Goal: Obtain resource: Download file/media

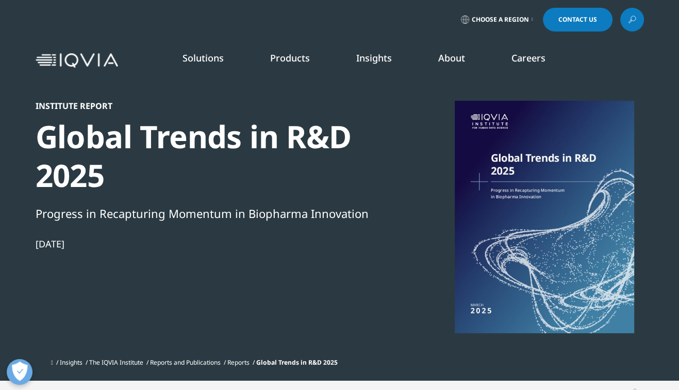
click at [69, 60] on img at bounding box center [77, 60] width 83 height 15
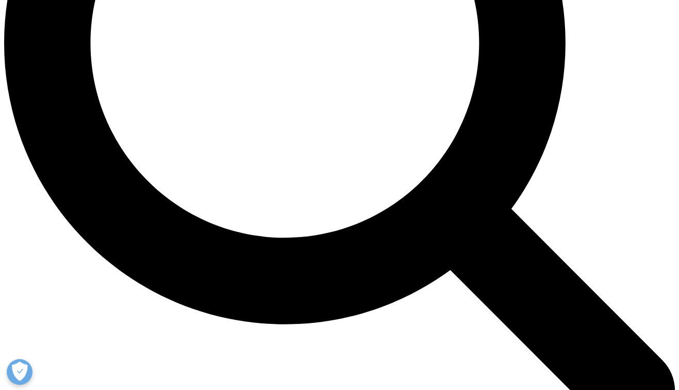
scroll to position [1144, 0]
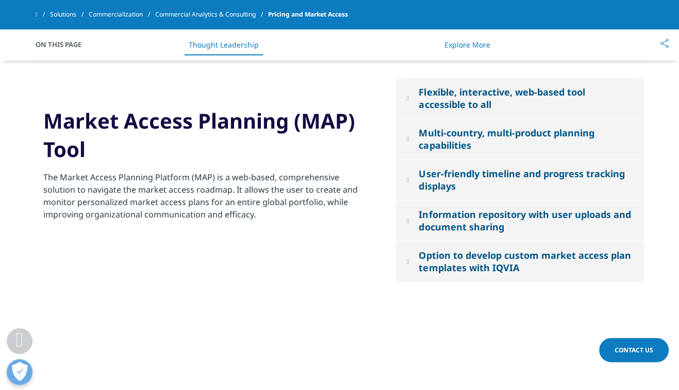
scroll to position [1307, 0]
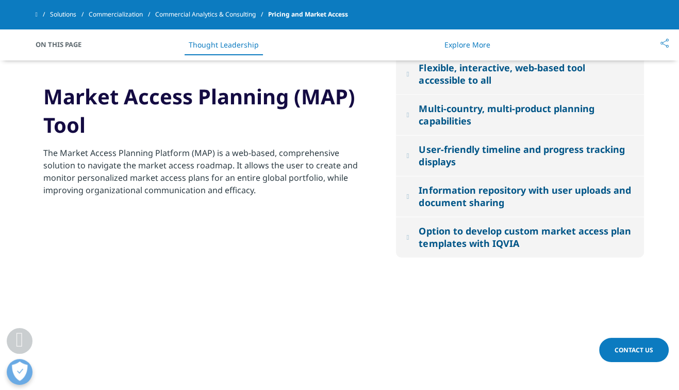
click at [419, 94] on button "Flexible, interactive, web-based tool accessible to all" at bounding box center [520, 74] width 248 height 40
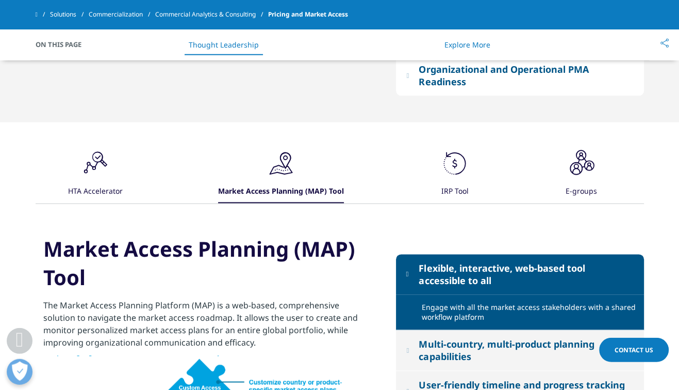
scroll to position [1198, 0]
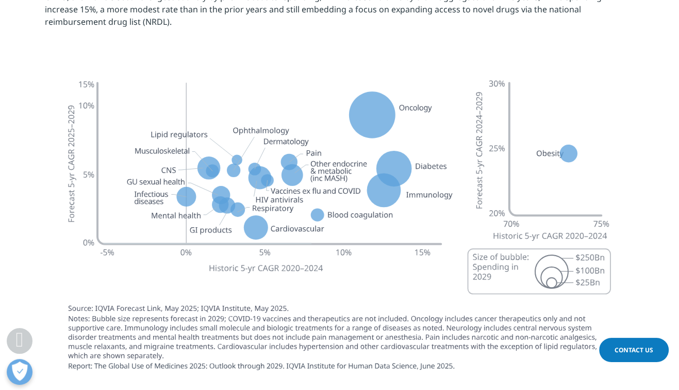
scroll to position [3487, 0]
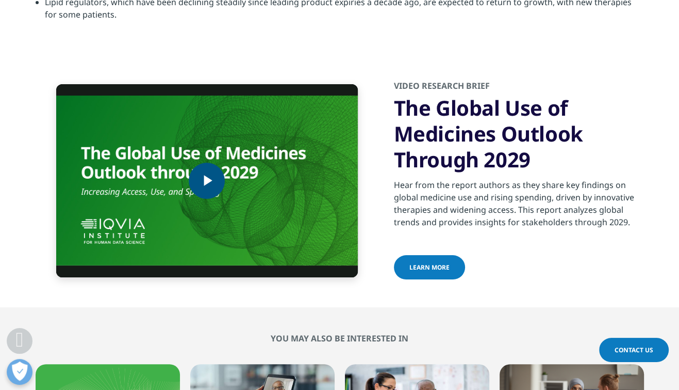
click at [207, 181] on span "Video Player" at bounding box center [207, 181] width 0 height 0
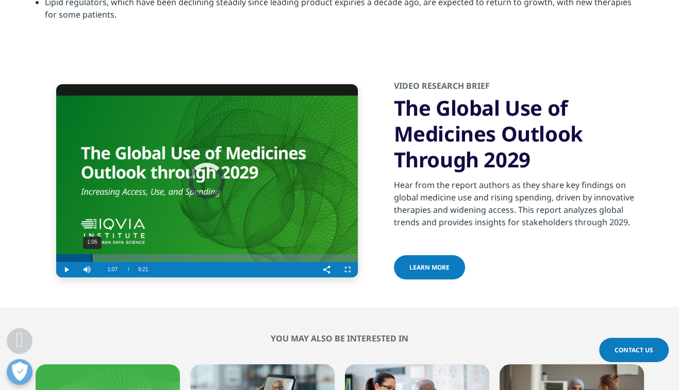
click at [92, 254] on div "1:06" at bounding box center [92, 258] width 1 height 8
click at [144, 254] on div "Loaded : 17.81% 2:45 1:09" at bounding box center [207, 258] width 302 height 8
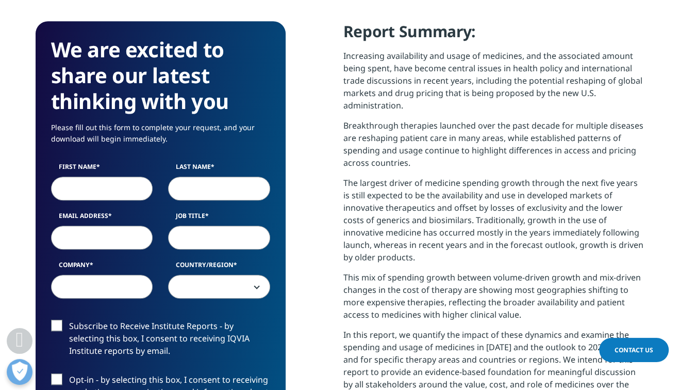
scroll to position [490, 0]
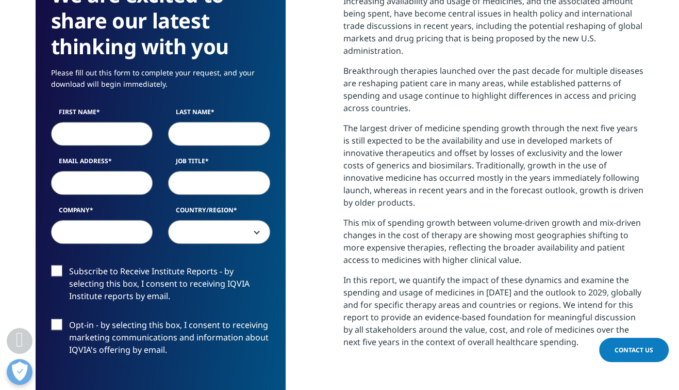
click at [114, 130] on input "First Name" at bounding box center [102, 134] width 102 height 24
type input "Xi"
type input "Kang"
type input "x"
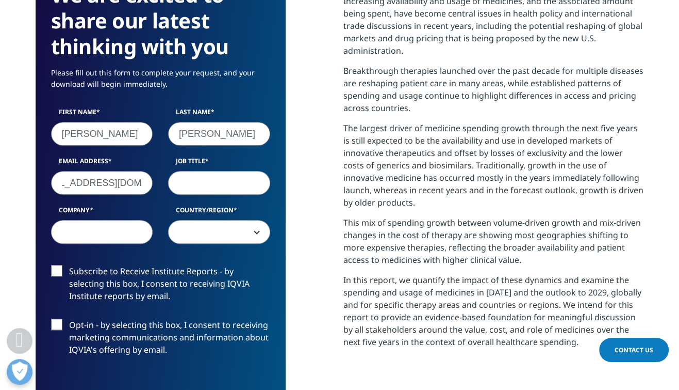
type input "kangxi_kent@hotmail.com"
type input "Senior Manager"
type input "Eli Lilly"
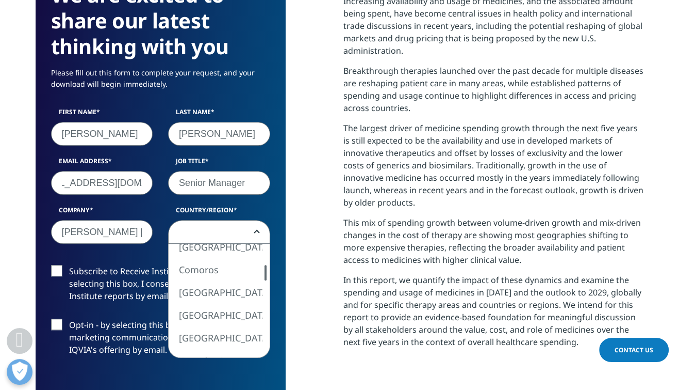
click at [264, 272] on div at bounding box center [266, 272] width 8 height 15
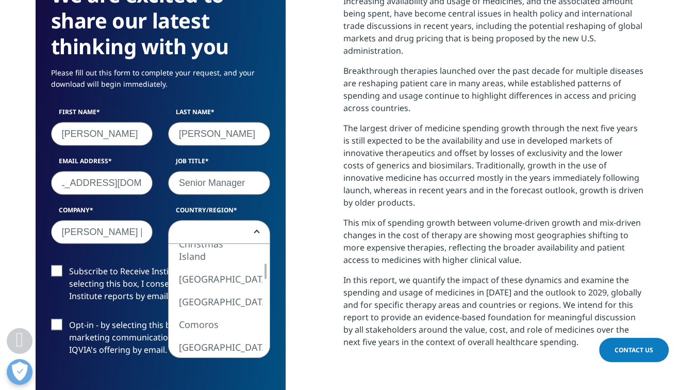
select select "[GEOGRAPHIC_DATA]"
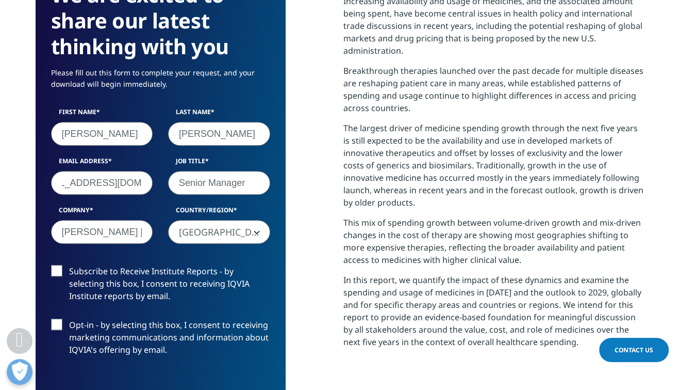
click at [333, 252] on div "We are excited to share our latest thinking with you Please fill out this form …" at bounding box center [340, 251] width 609 height 570
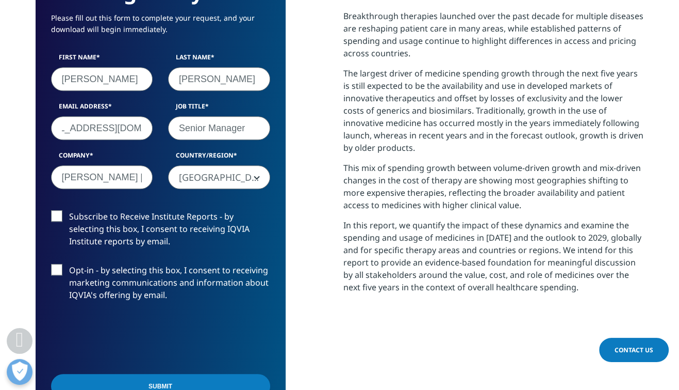
click at [55, 217] on label "Subscribe to Receive Institute Reports - by selecting this box, I consent to re…" at bounding box center [160, 231] width 219 height 43
click at [69, 210] on input "Subscribe to Receive Institute Reports - by selecting this box, I consent to re…" at bounding box center [69, 210] width 0 height 0
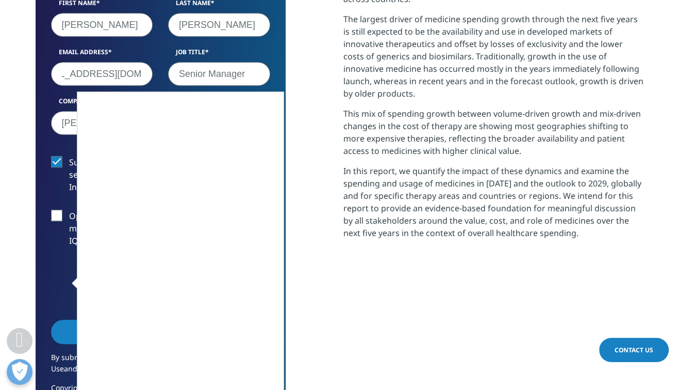
scroll to position [654, 0]
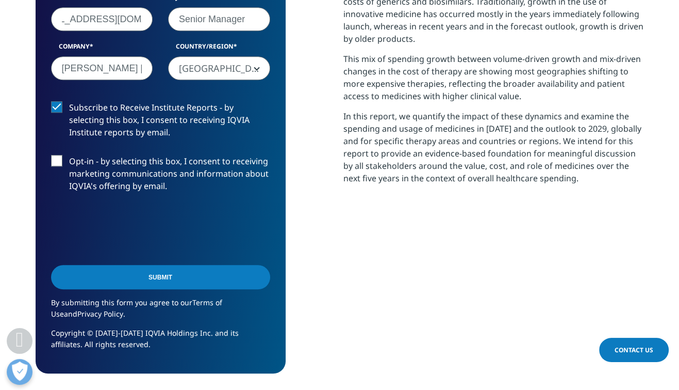
click at [161, 276] on input "Submit" at bounding box center [160, 277] width 219 height 24
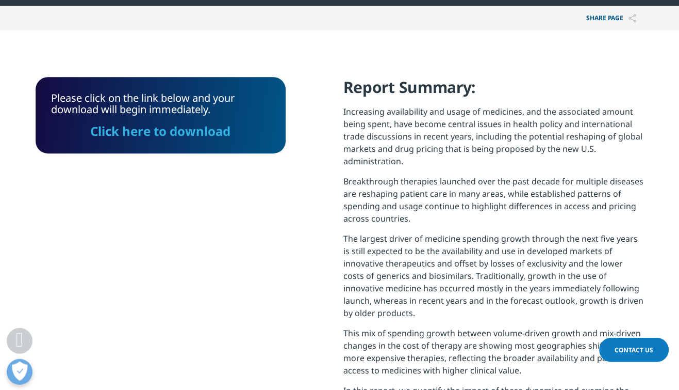
scroll to position [363, 0]
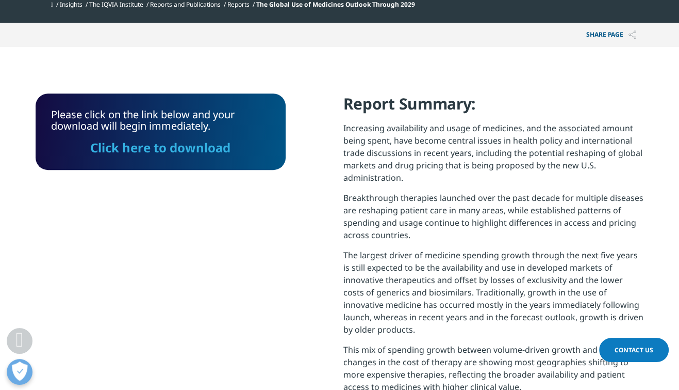
click at [155, 153] on link "Click here to download" at bounding box center [160, 147] width 140 height 17
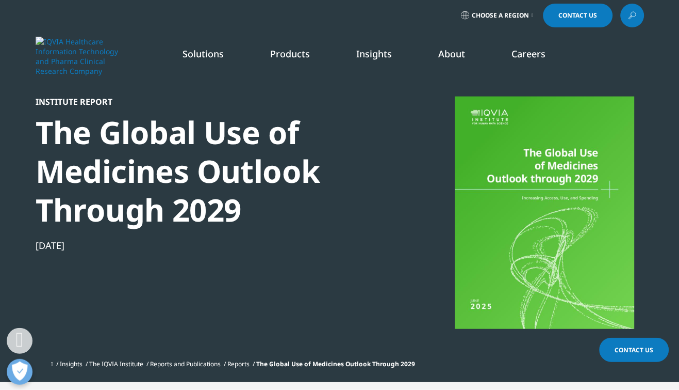
scroll to position [0, 0]
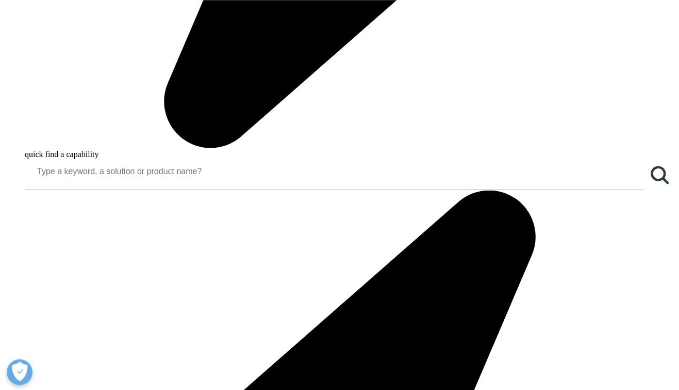
scroll to position [926, 0]
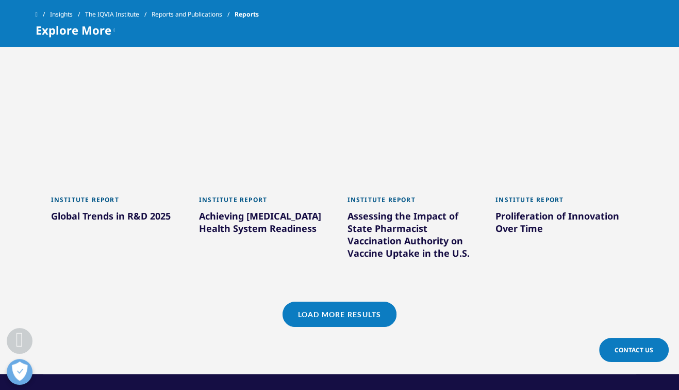
click at [348, 316] on link "Load More Results" at bounding box center [340, 313] width 114 height 25
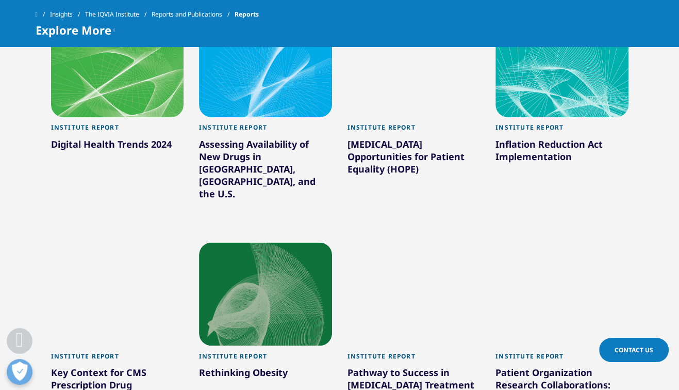
scroll to position [1525, 0]
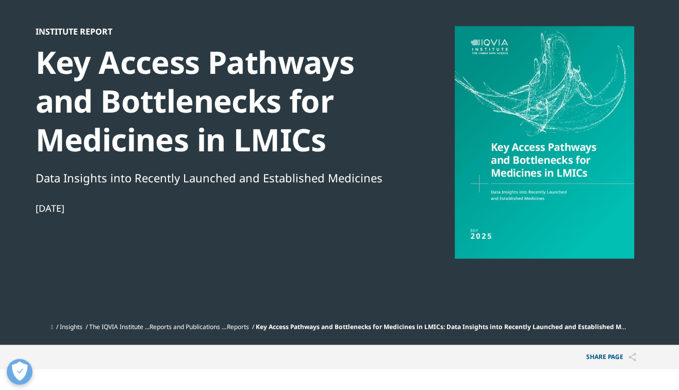
scroll to position [218, 0]
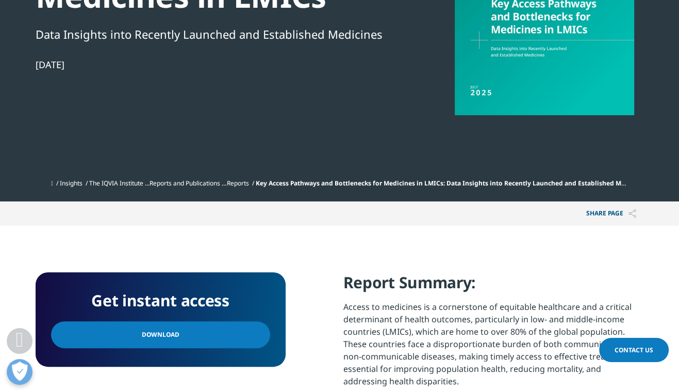
click at [174, 335] on link "Download" at bounding box center [160, 334] width 219 height 27
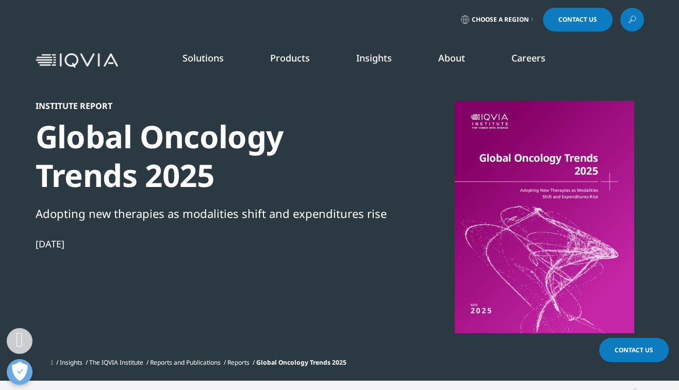
scroll to position [272, 0]
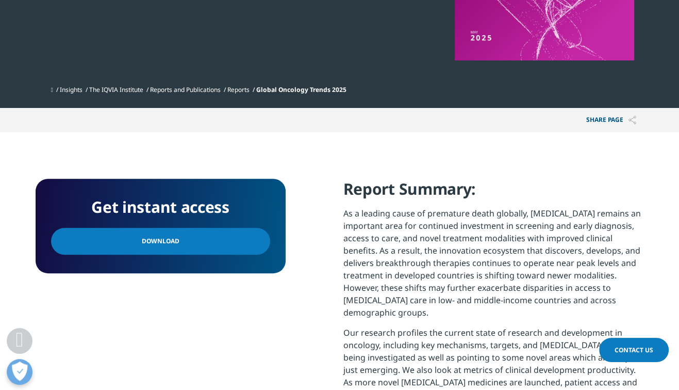
click at [126, 241] on link "Download" at bounding box center [160, 241] width 219 height 27
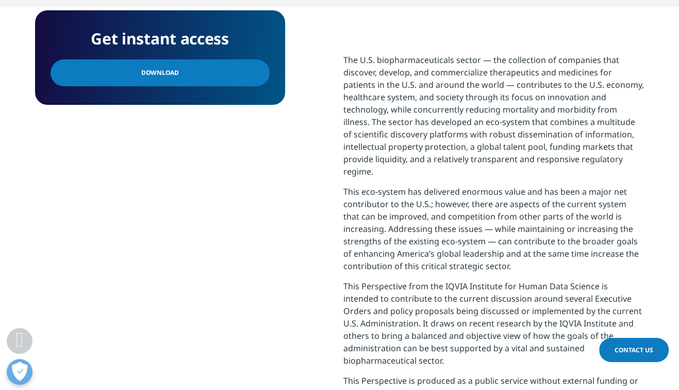
scroll to position [94, 250]
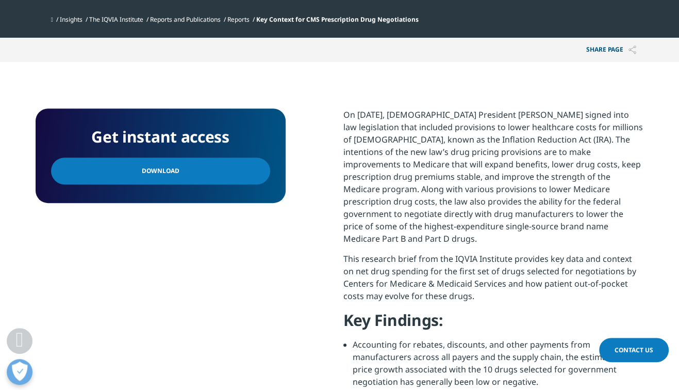
scroll to position [377, 0]
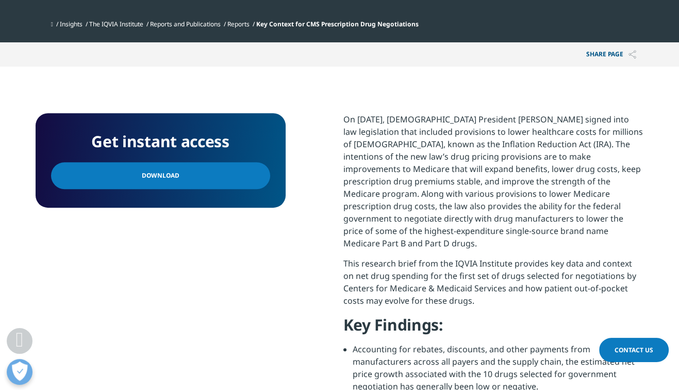
click at [149, 179] on span "Download" at bounding box center [161, 175] width 38 height 11
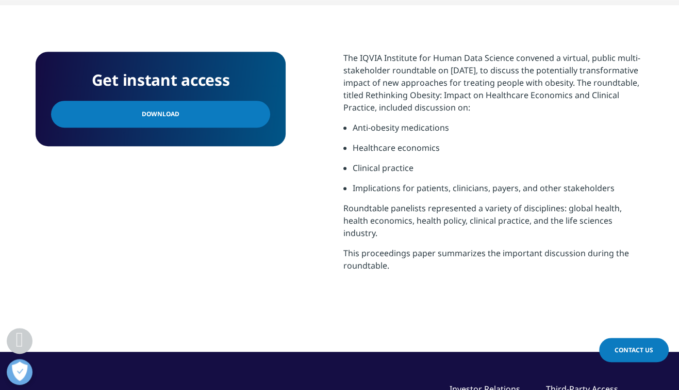
scroll to position [327, 0]
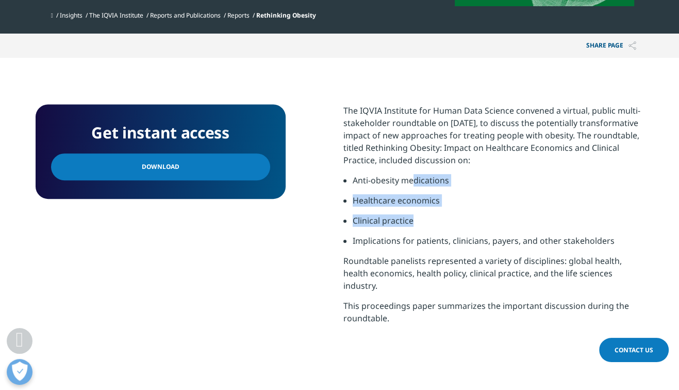
drag, startPoint x: 412, startPoint y: 186, endPoint x: 468, endPoint y: 227, distance: 70.2
click at [468, 227] on ul "Anti-obesity medications Healthcare economics Clinical practice Implications fo…" at bounding box center [494, 214] width 301 height 80
click at [468, 227] on li "Clinical practice" at bounding box center [498, 224] width 291 height 20
click at [220, 170] on link "Download" at bounding box center [160, 166] width 219 height 27
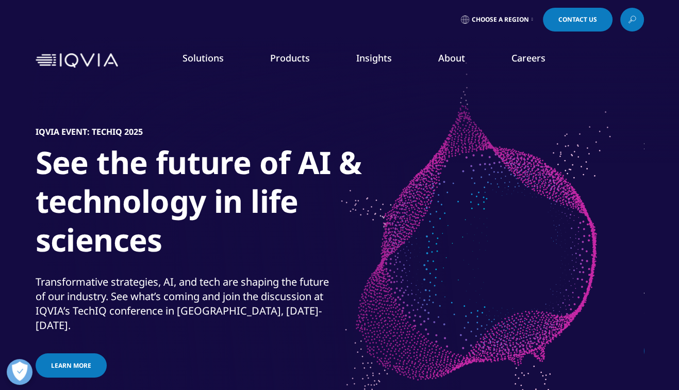
click at [376, 59] on link "Insights" at bounding box center [374, 58] width 36 height 12
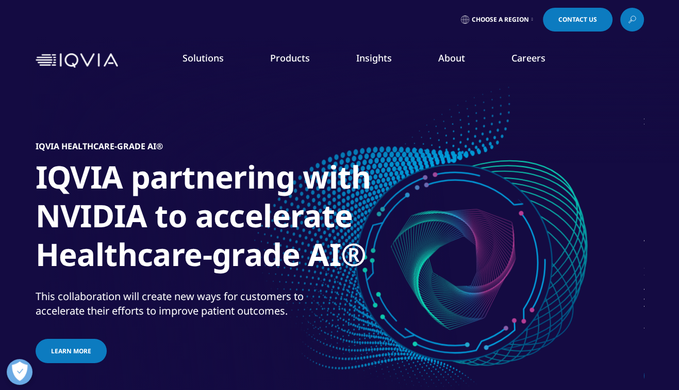
click at [369, 56] on link "Insights" at bounding box center [374, 58] width 36 height 12
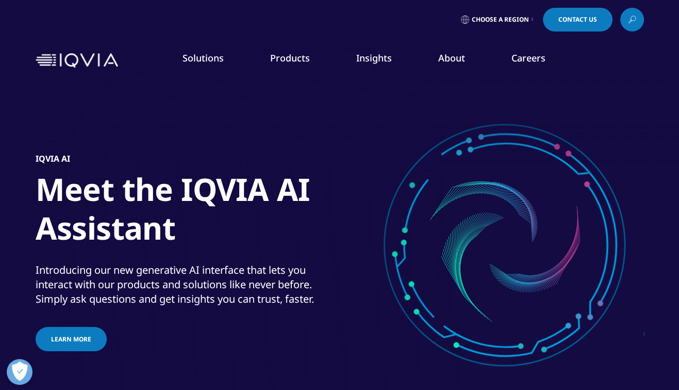
click at [212, 188] on link "SEE LATEST REPORTS" at bounding box center [226, 188] width 131 height 9
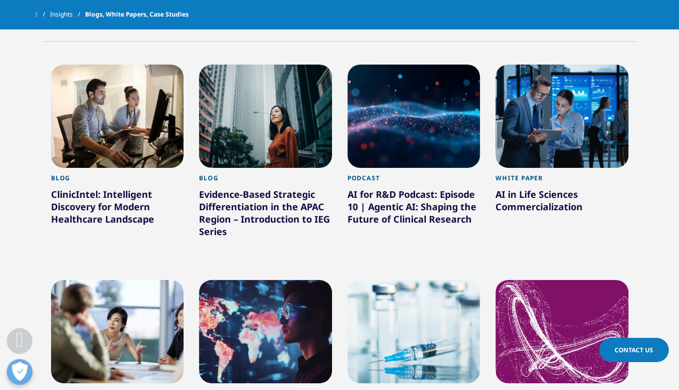
scroll to position [272, 0]
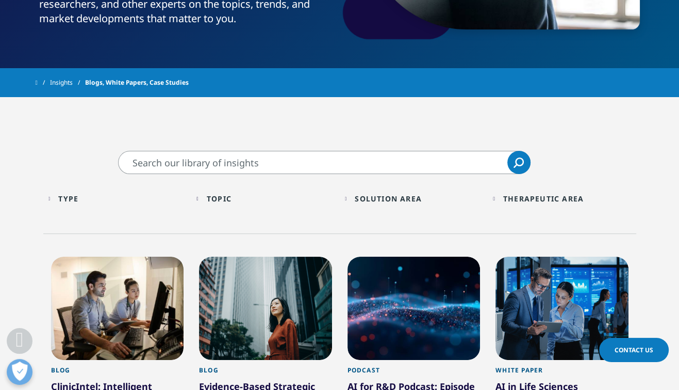
click at [216, 200] on div "Topic" at bounding box center [219, 198] width 25 height 10
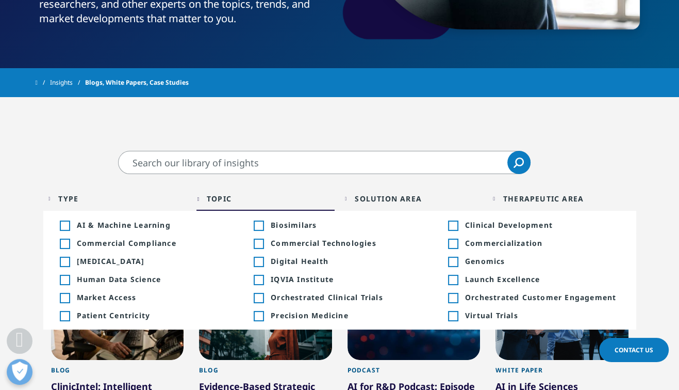
click at [216, 200] on div "Topic" at bounding box center [219, 198] width 25 height 10
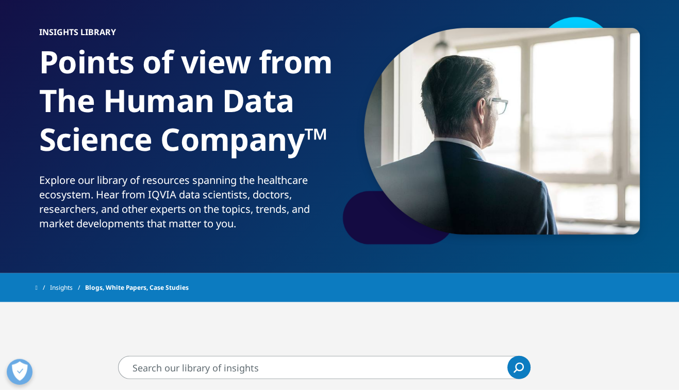
scroll to position [0, 0]
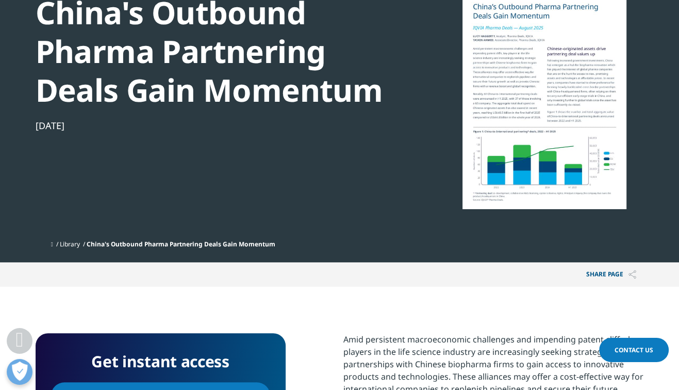
scroll to position [218, 0]
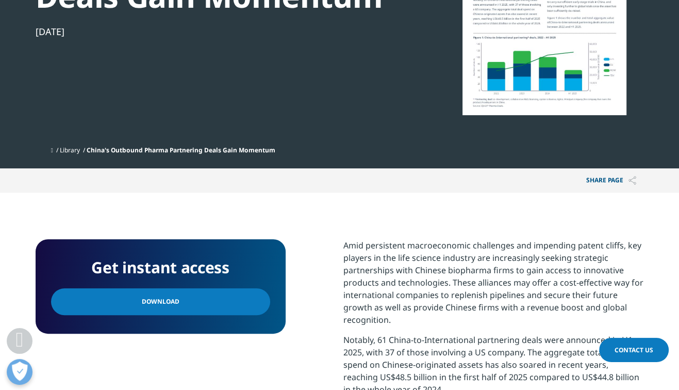
click at [177, 302] on link "Download" at bounding box center [160, 301] width 219 height 27
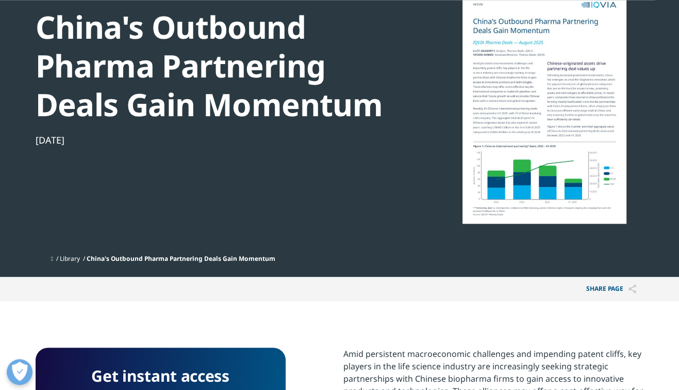
scroll to position [109, 0]
